Goal: Task Accomplishment & Management: Manage account settings

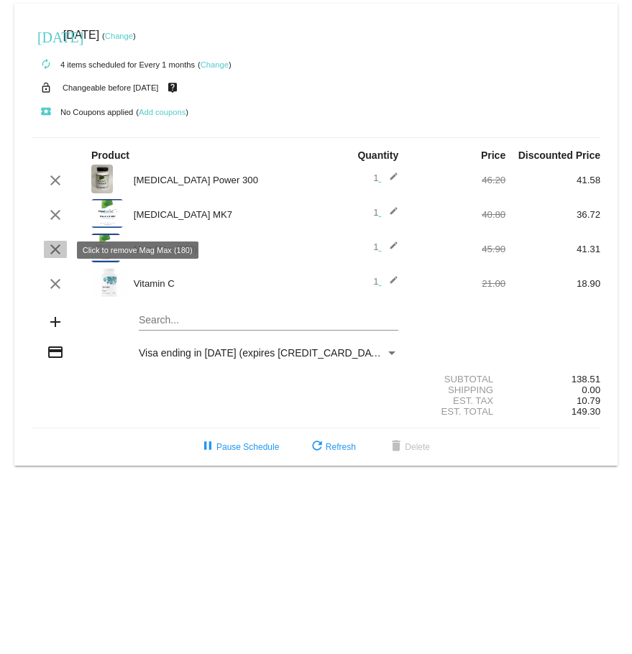
click at [52, 251] on mat-icon "clear" at bounding box center [55, 249] width 17 height 17
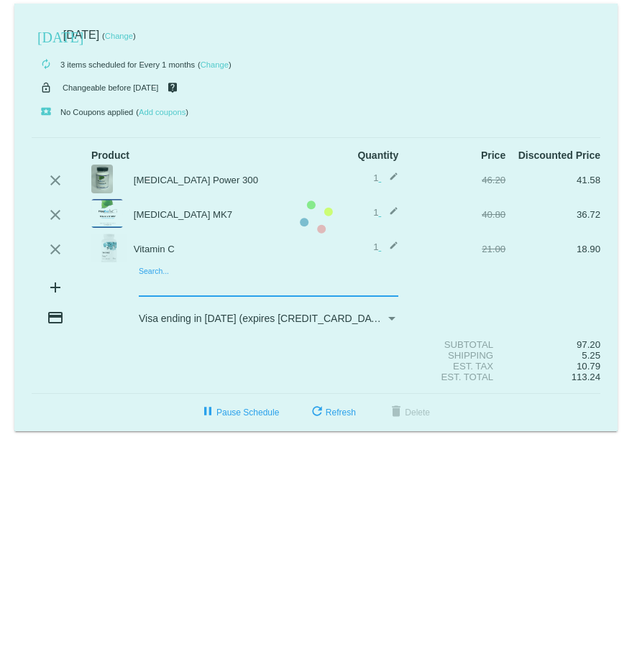
click at [157, 287] on mat-card "[DATE] [DATE] ( Change ) autorenew 3 items scheduled for Every 1 months ( Chang…" at bounding box center [315, 218] width 603 height 428
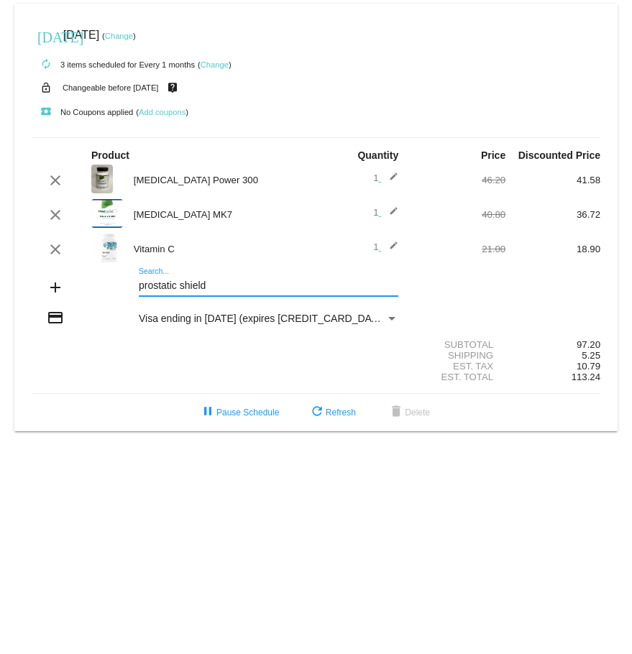
click at [179, 287] on input "prostatic shield" at bounding box center [268, 285] width 259 height 11
click at [172, 285] on input "prosta shield" at bounding box center [268, 285] width 259 height 11
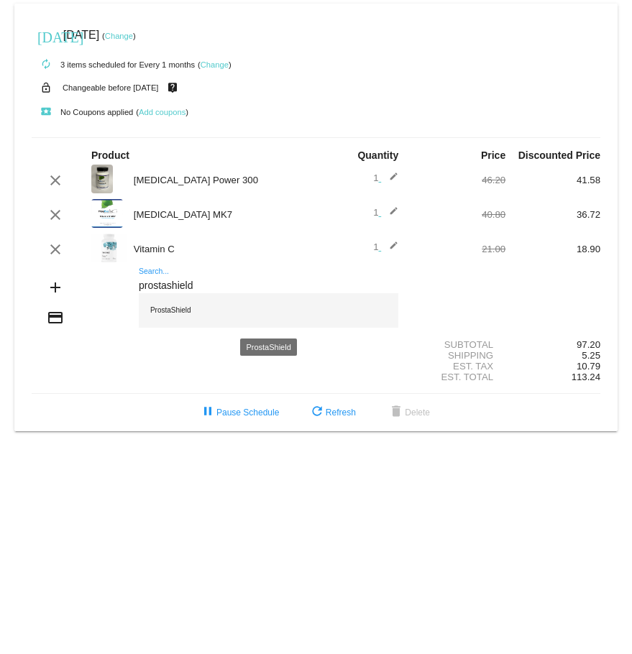
type input "prostashield"
click at [175, 313] on div "ProstaShield" at bounding box center [268, 310] width 259 height 34
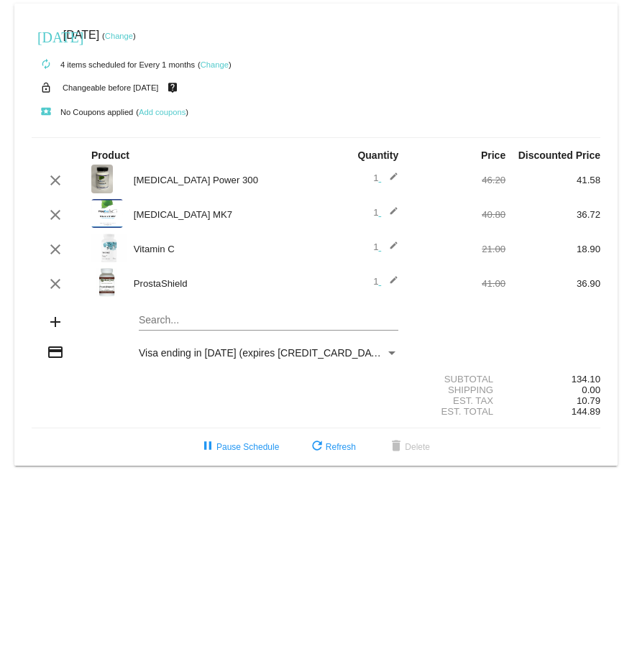
click at [152, 325] on mat-card "[DATE] [DATE] ( Change ) autorenew 4 items scheduled for Every 1 months ( Chang…" at bounding box center [315, 235] width 603 height 462
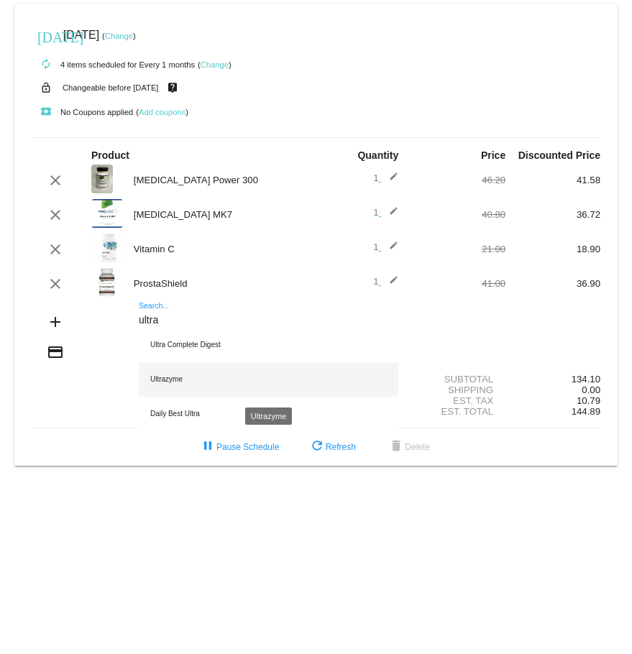
type input "ultra"
click at [173, 384] on div "Ultrazyme" at bounding box center [268, 379] width 259 height 34
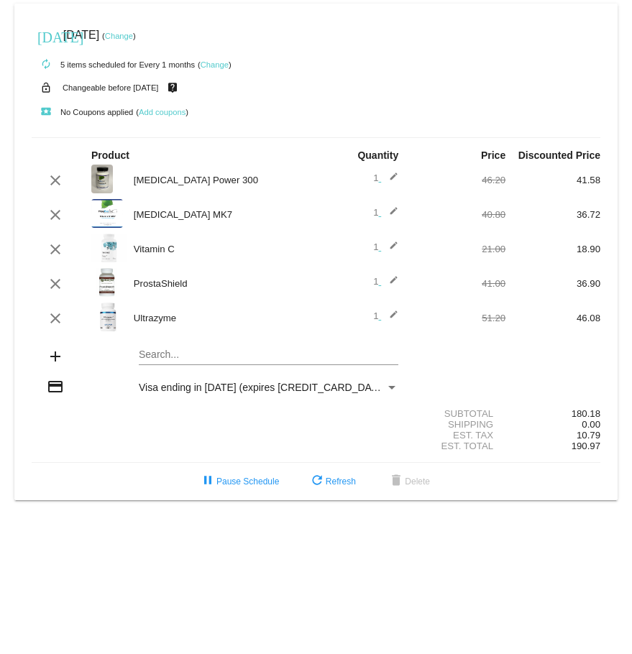
click at [146, 348] on div "Search..." at bounding box center [268, 351] width 259 height 28
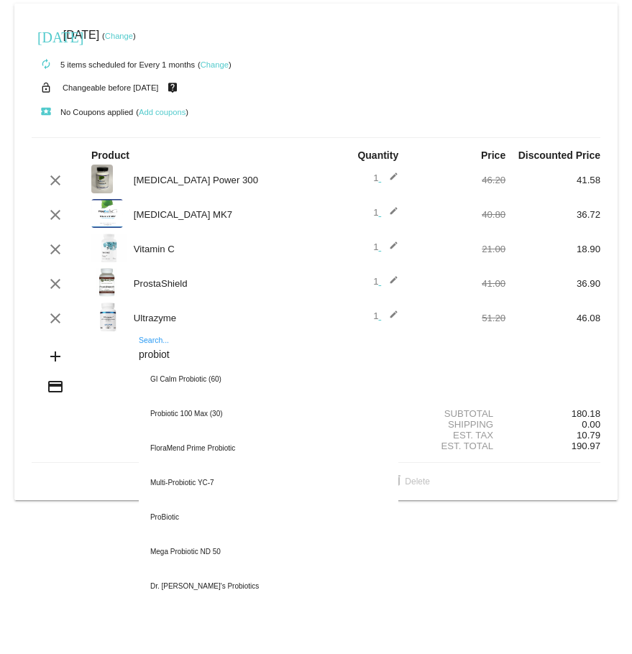
type input "probiot"
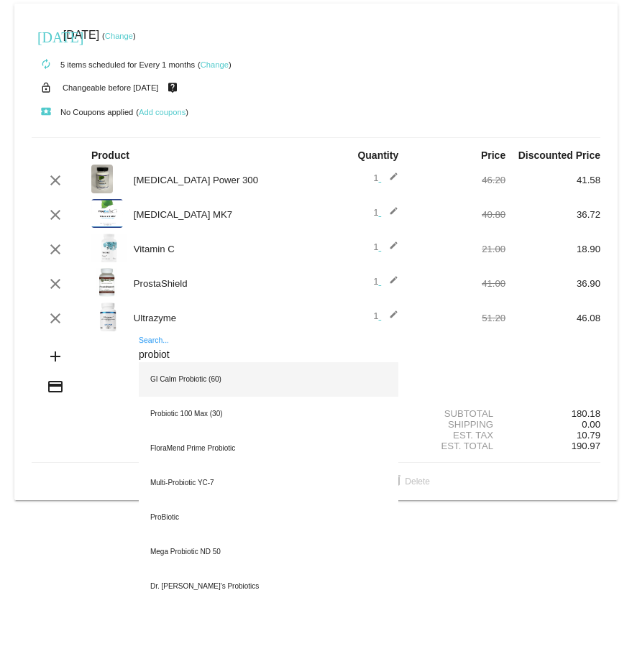
drag, startPoint x: 146, startPoint y: 348, endPoint x: 164, endPoint y: 382, distance: 38.3
click at [164, 382] on div "GI Calm Probiotic (60)" at bounding box center [268, 379] width 259 height 34
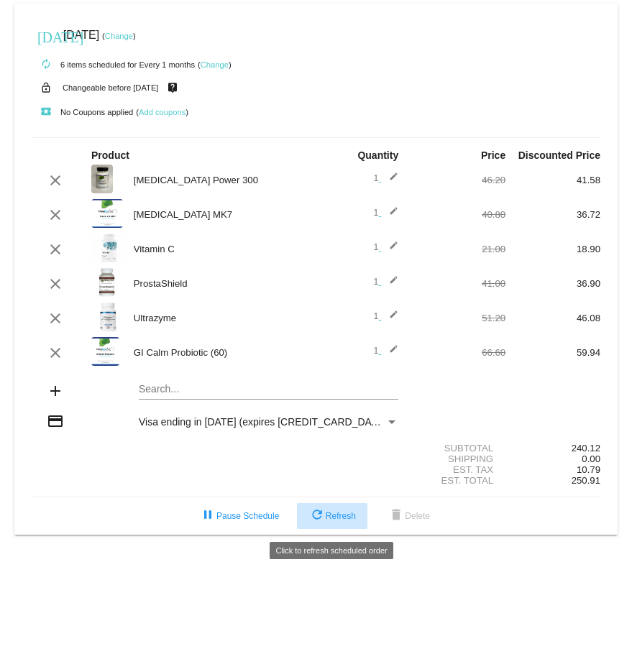
click at [335, 521] on span "refresh Refresh" at bounding box center [331, 516] width 47 height 10
